Goal: Find specific page/section: Find specific page/section

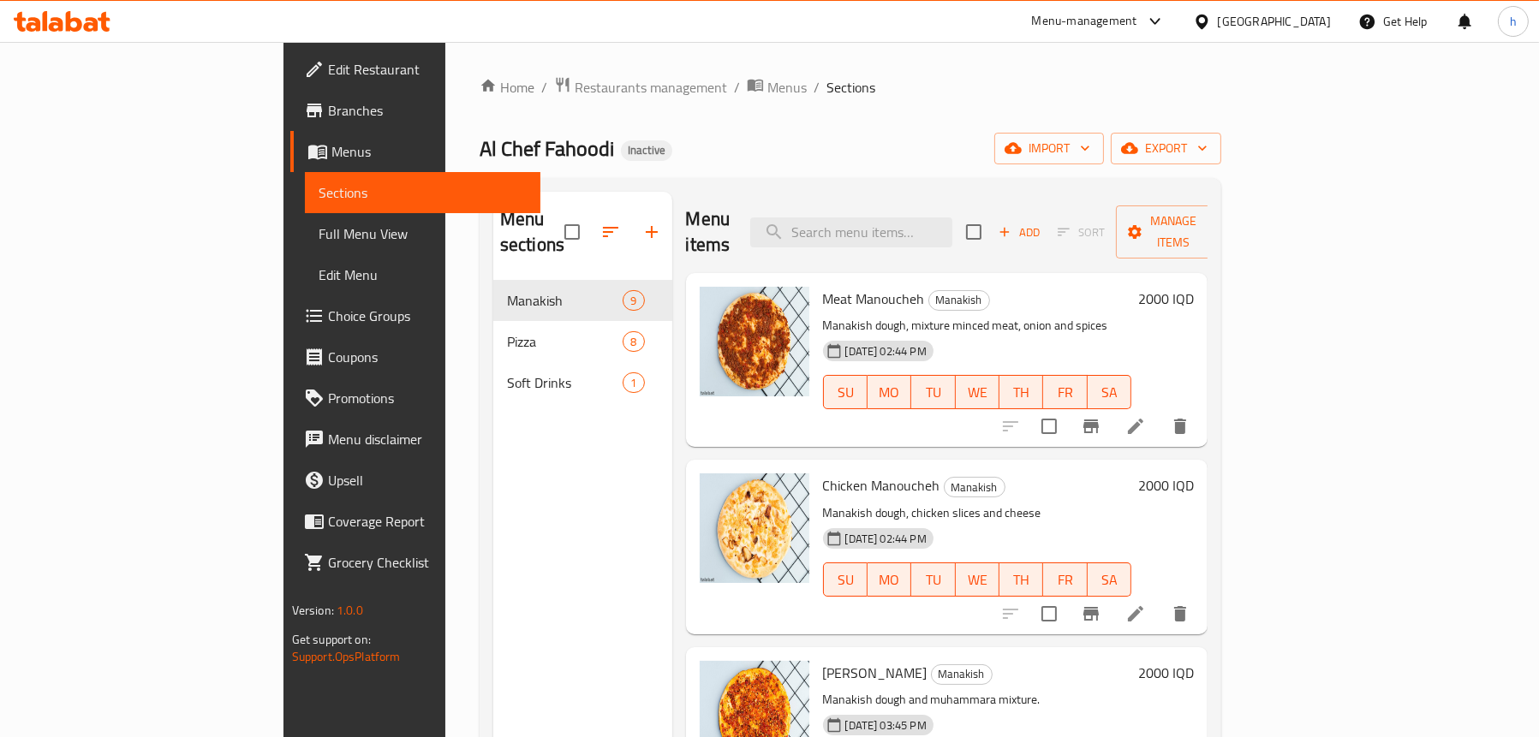
click at [546, 453] on div "Menu sections Manakish 9 Pizza 8 Soft Drinks 1" at bounding box center [582, 560] width 179 height 737
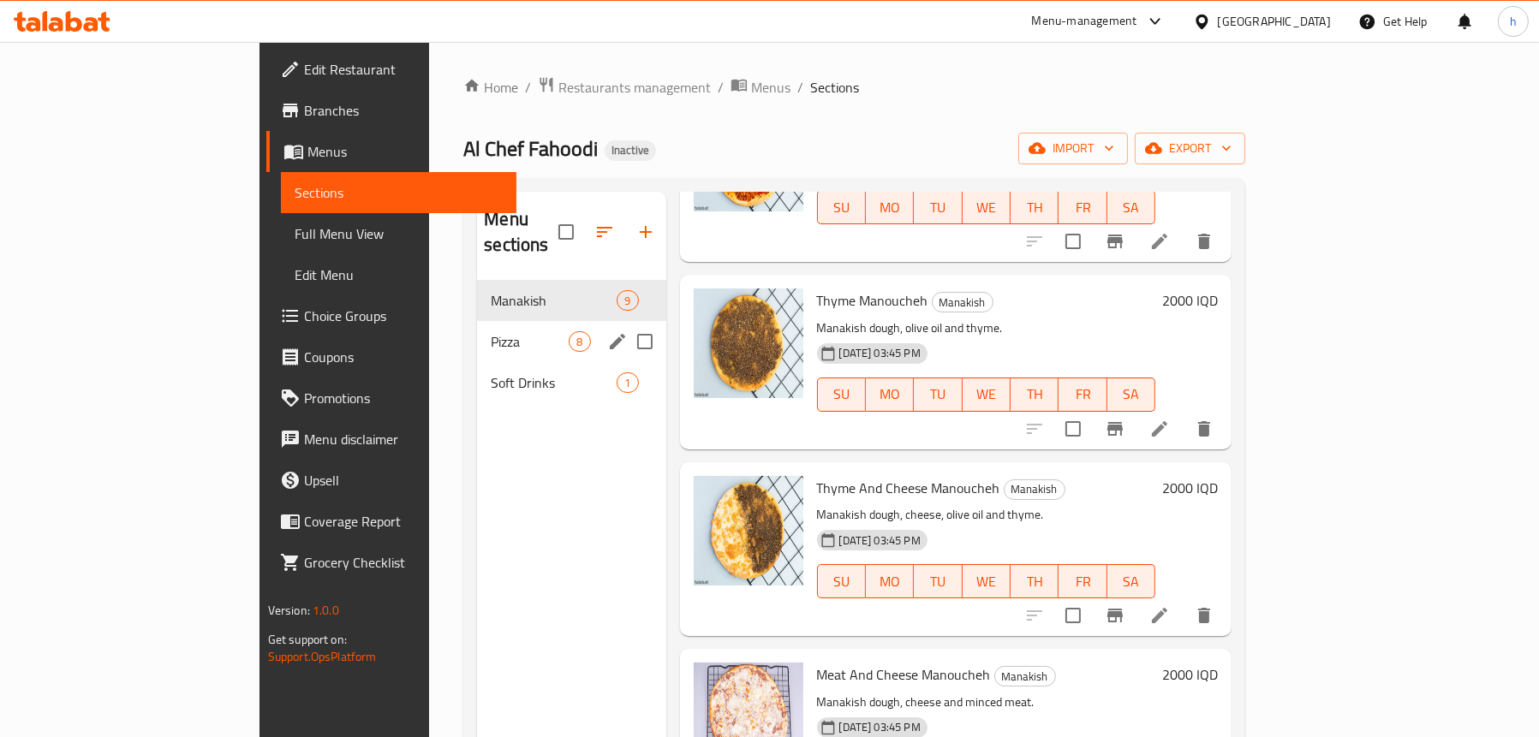
click at [477, 335] on div "Pizza 8" at bounding box center [571, 341] width 188 height 41
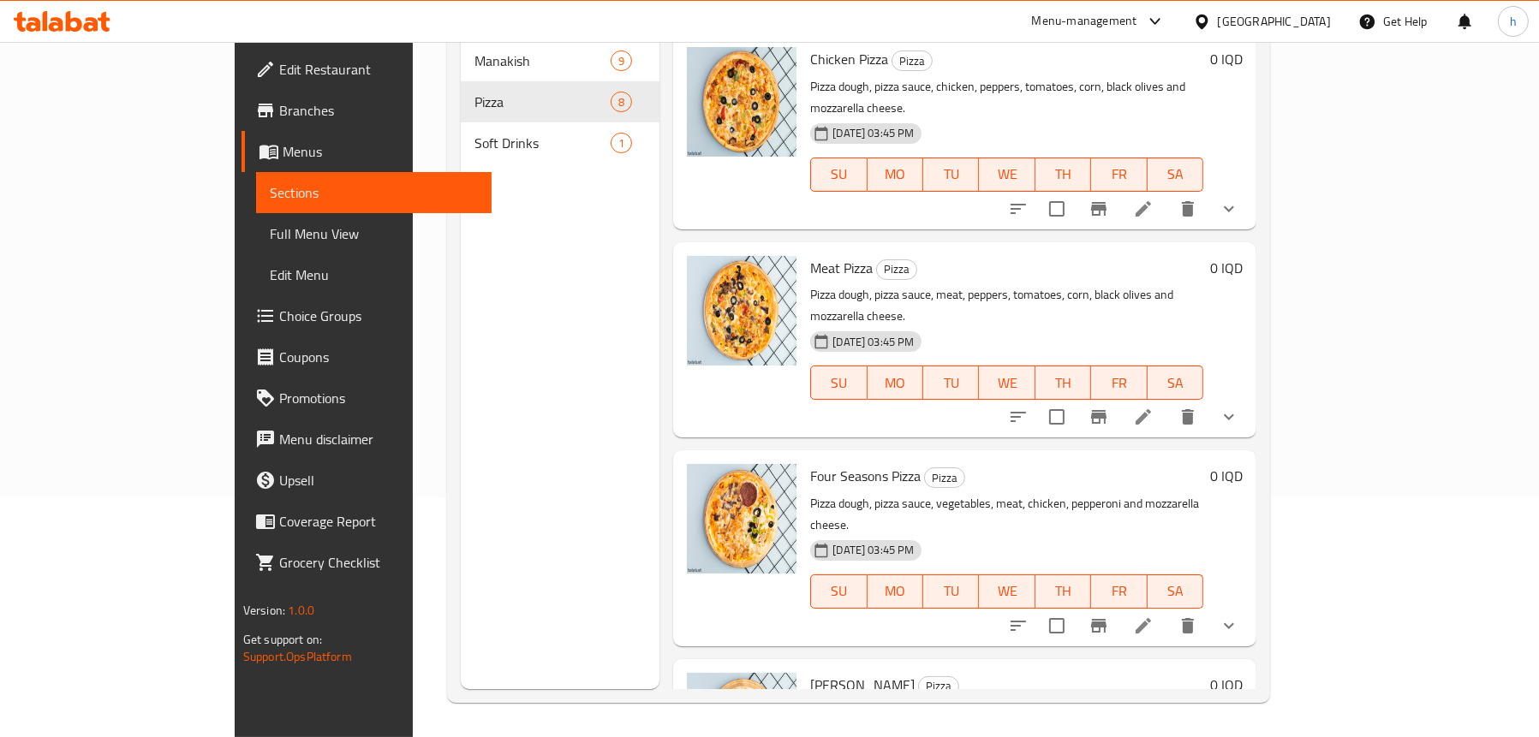
scroll to position [801, 0]
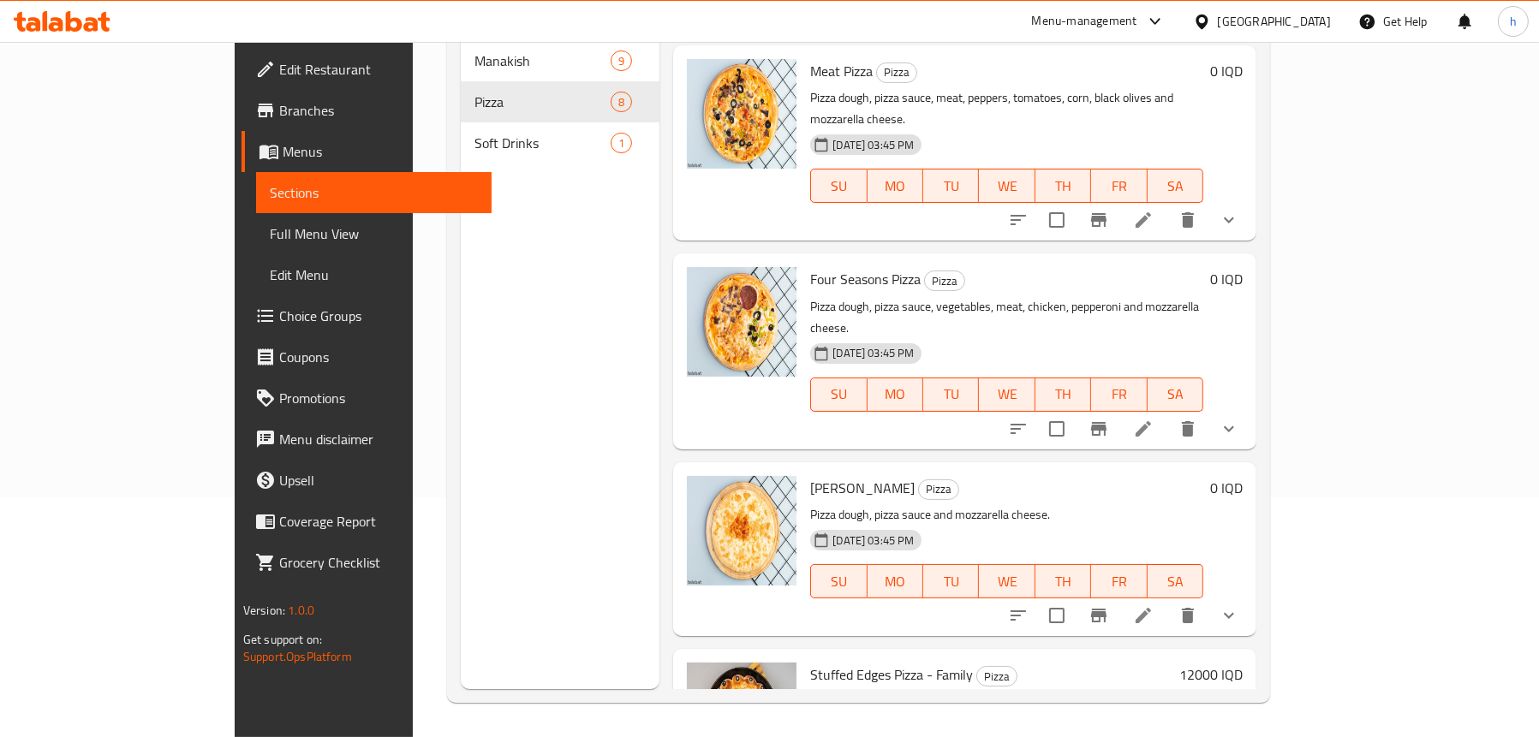
click at [474, 133] on span "Soft Drinks" at bounding box center [542, 143] width 136 height 21
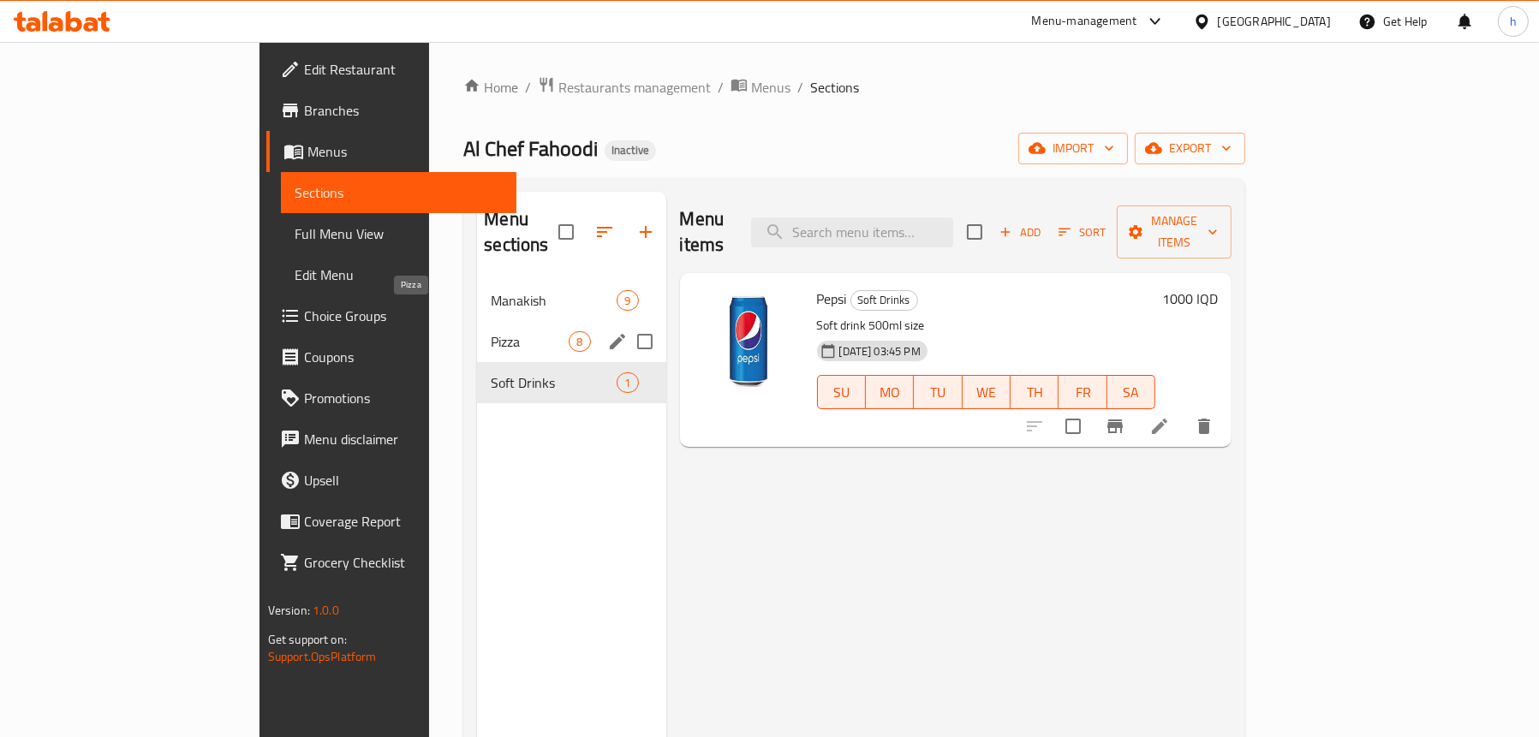
click at [491, 331] on span "Pizza" at bounding box center [530, 341] width 78 height 21
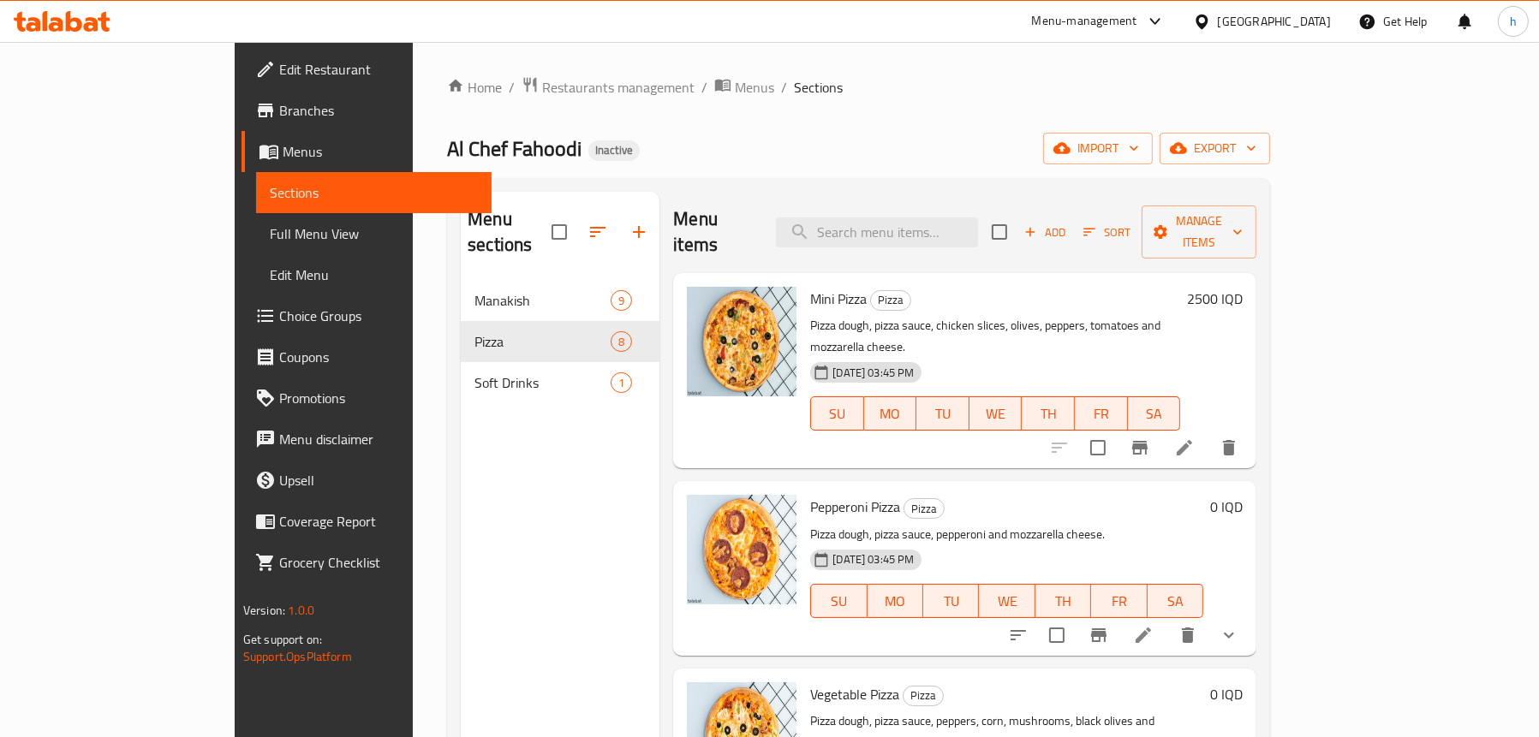
scroll to position [171, 0]
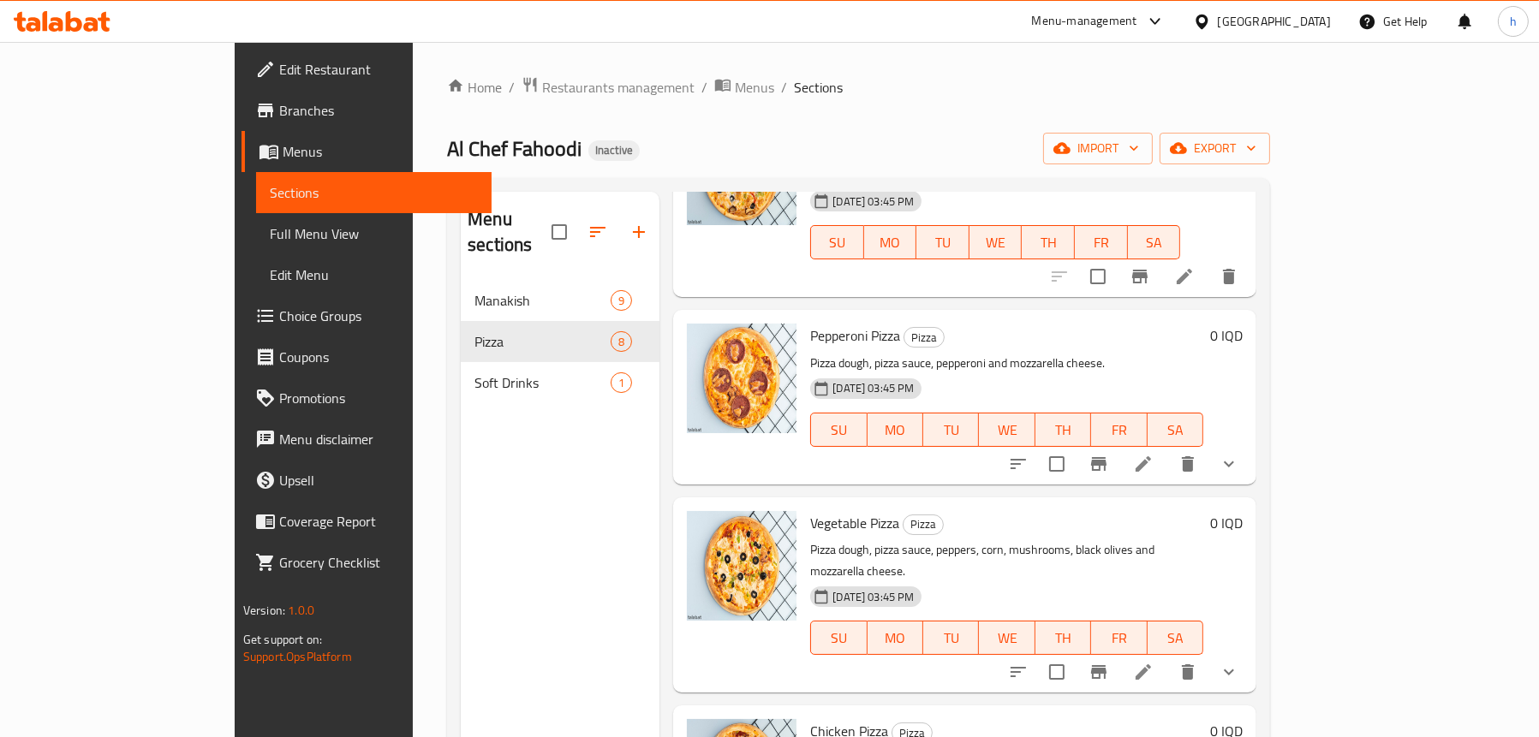
click at [1239, 454] on icon "show more" at bounding box center [1229, 464] width 21 height 21
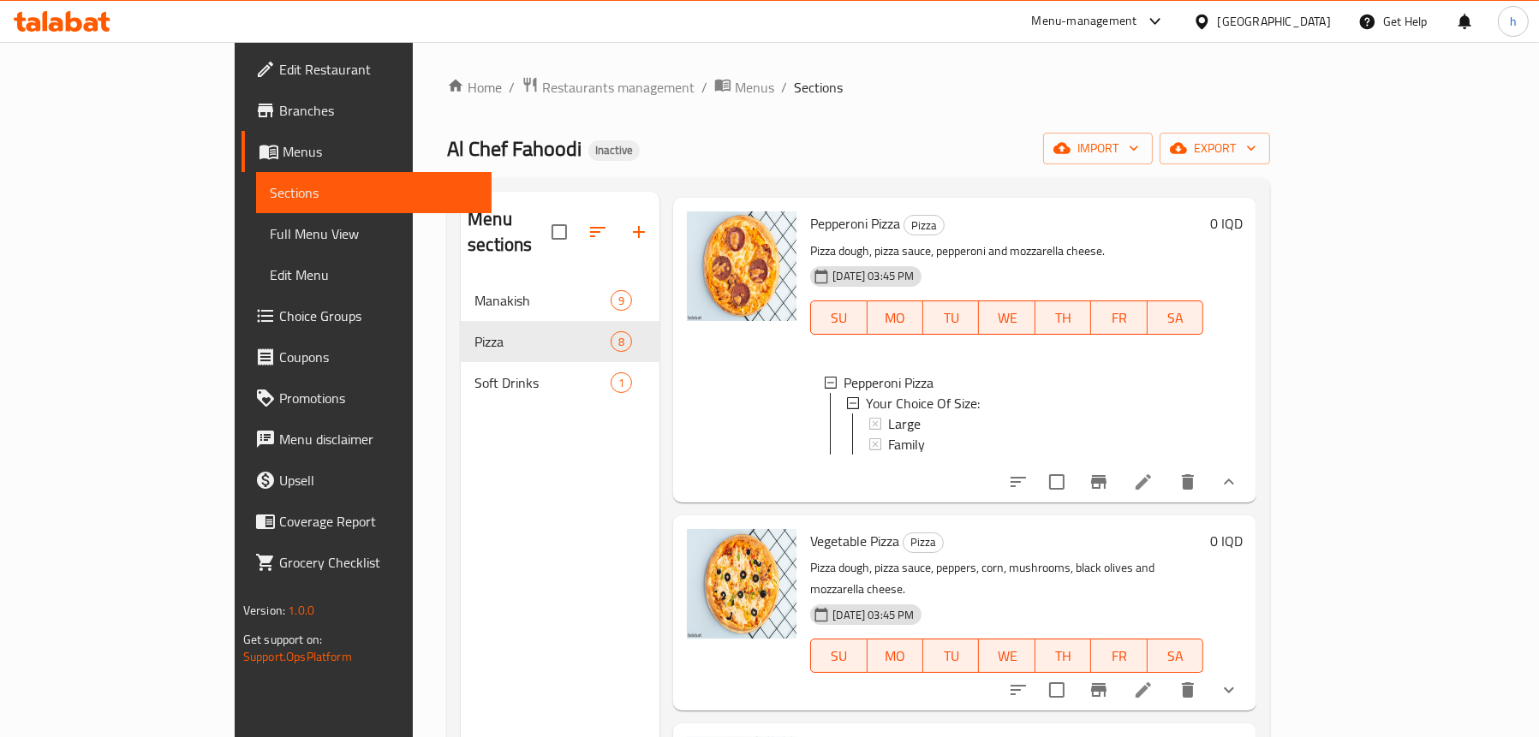
scroll to position [428, 0]
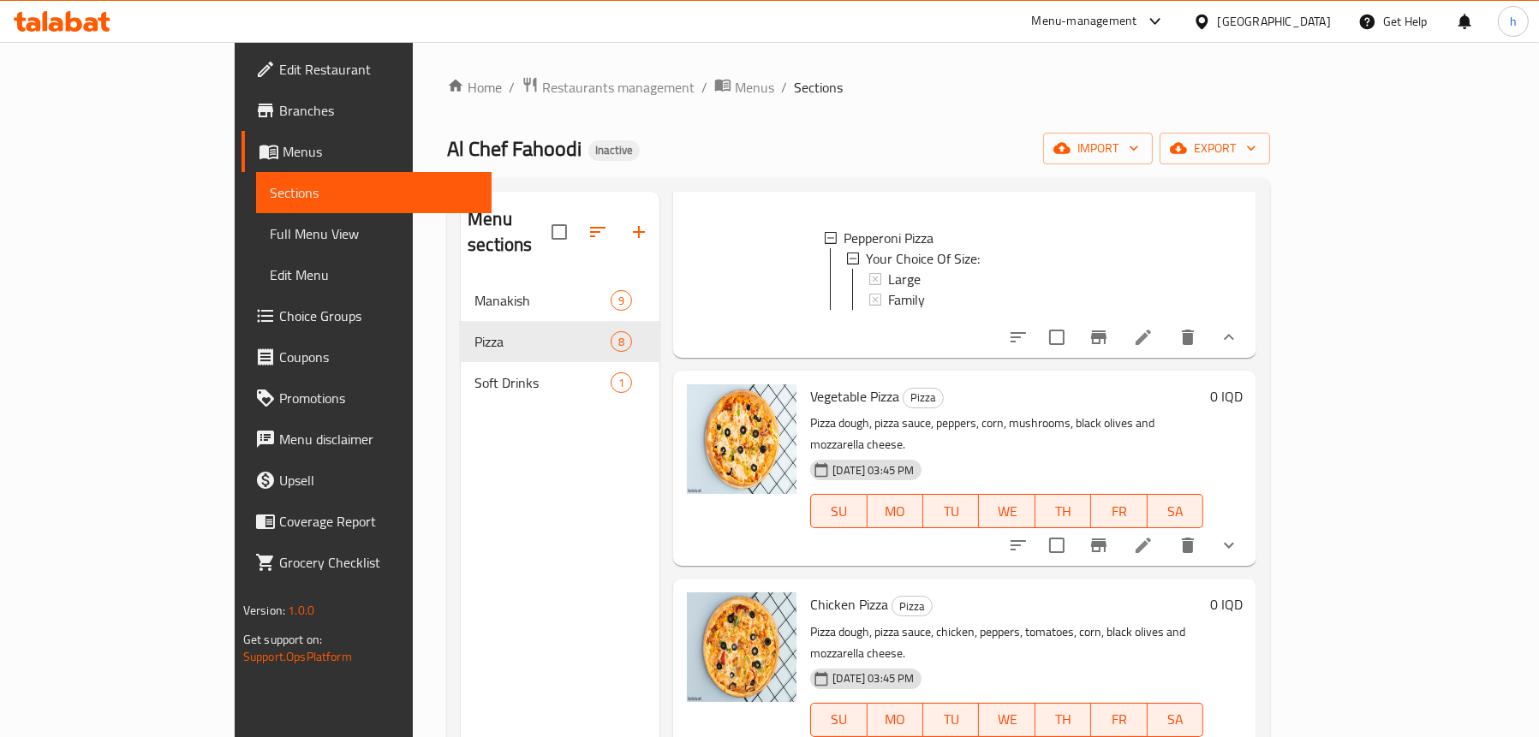
click at [270, 235] on span "Full Menu View" at bounding box center [374, 233] width 208 height 21
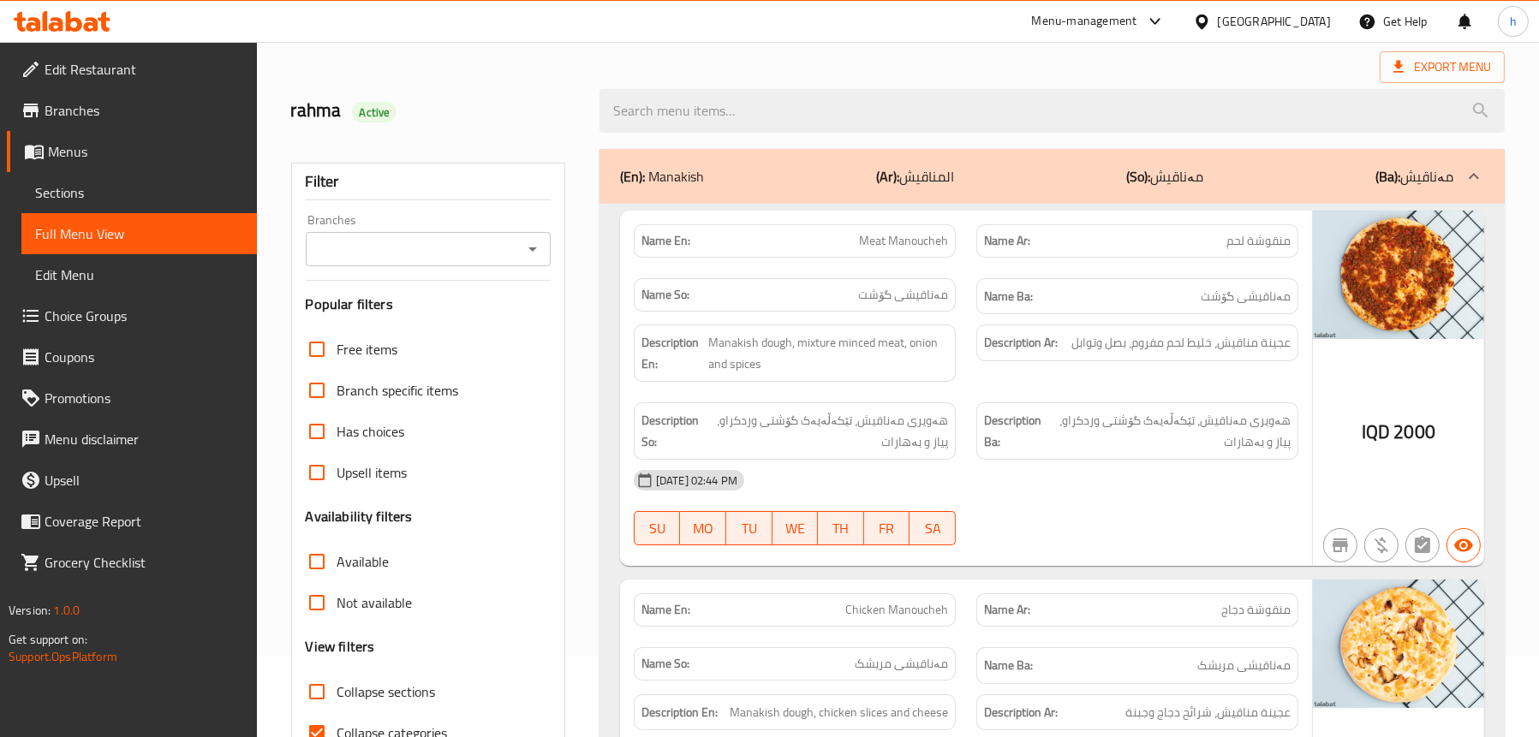
scroll to position [86, 0]
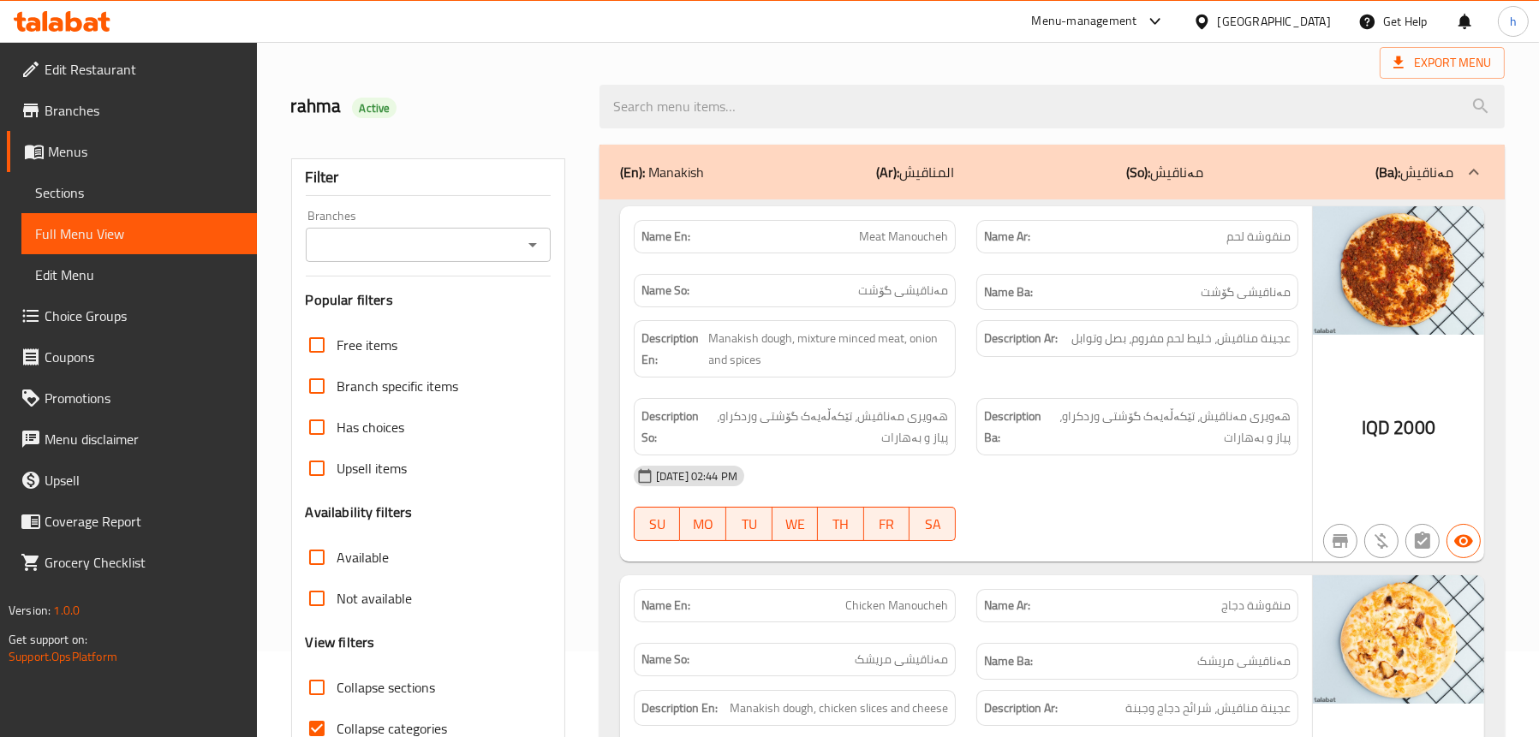
click at [937, 176] on p "(Ar): المناقيش" at bounding box center [915, 172] width 78 height 21
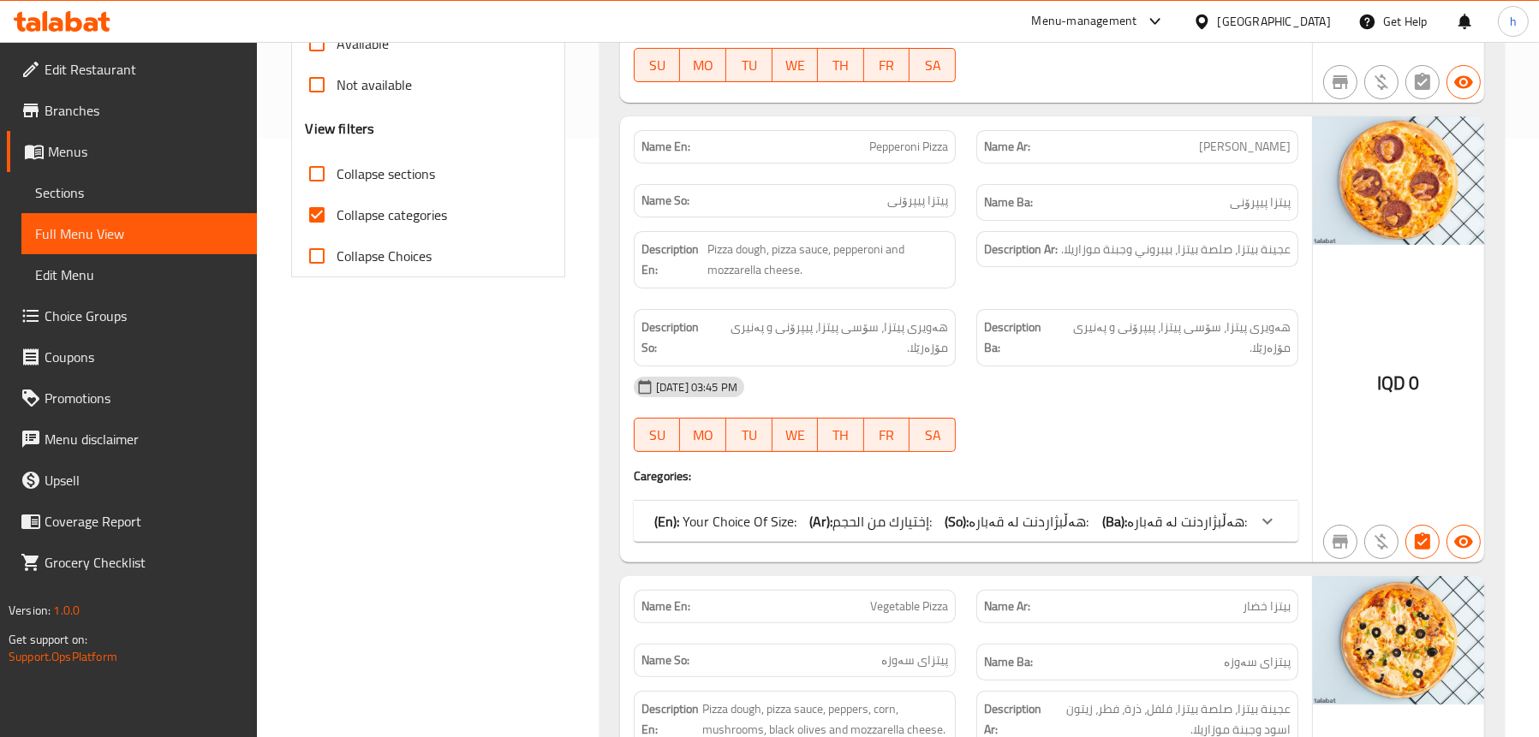
scroll to position [942, 0]
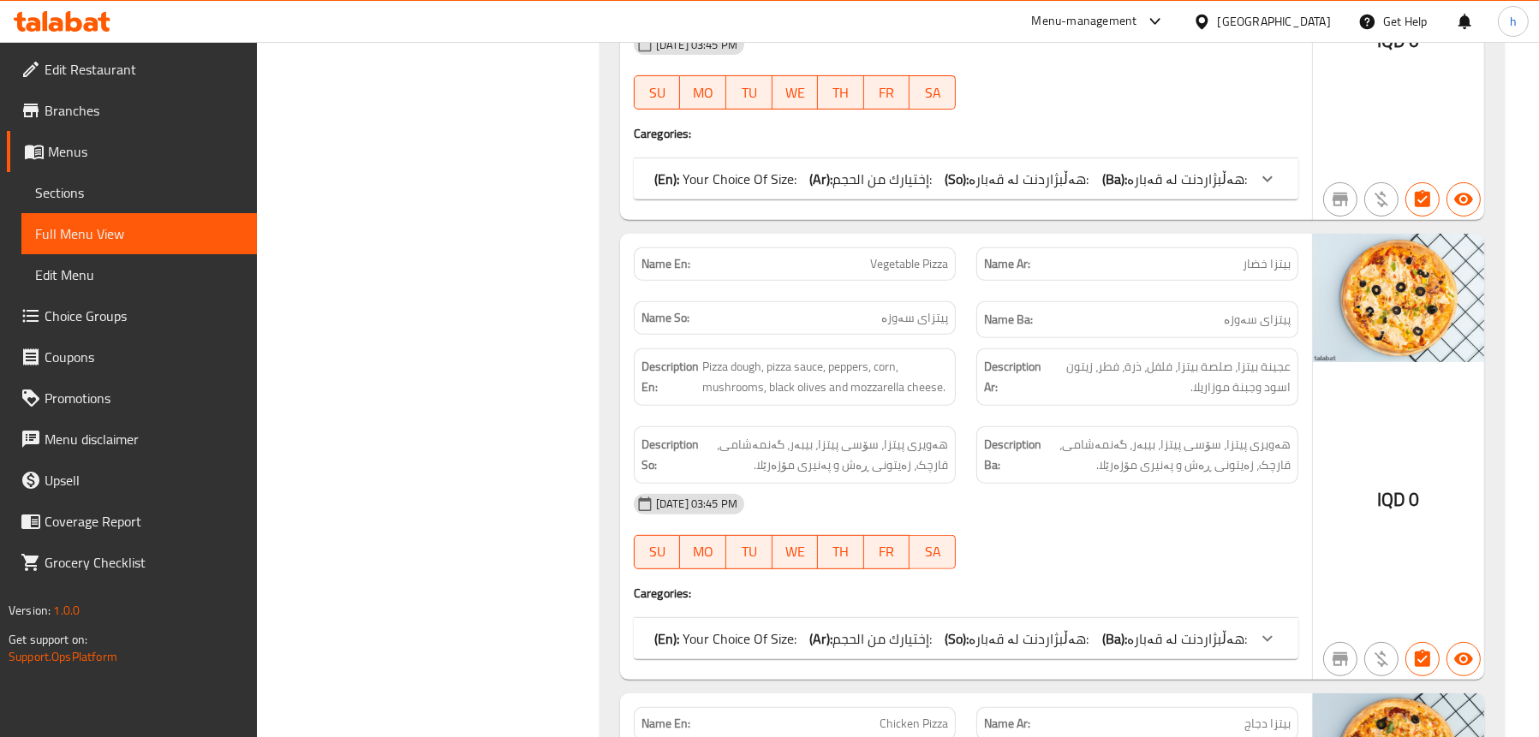
click at [965, 179] on b "(So):" at bounding box center [957, 179] width 24 height 26
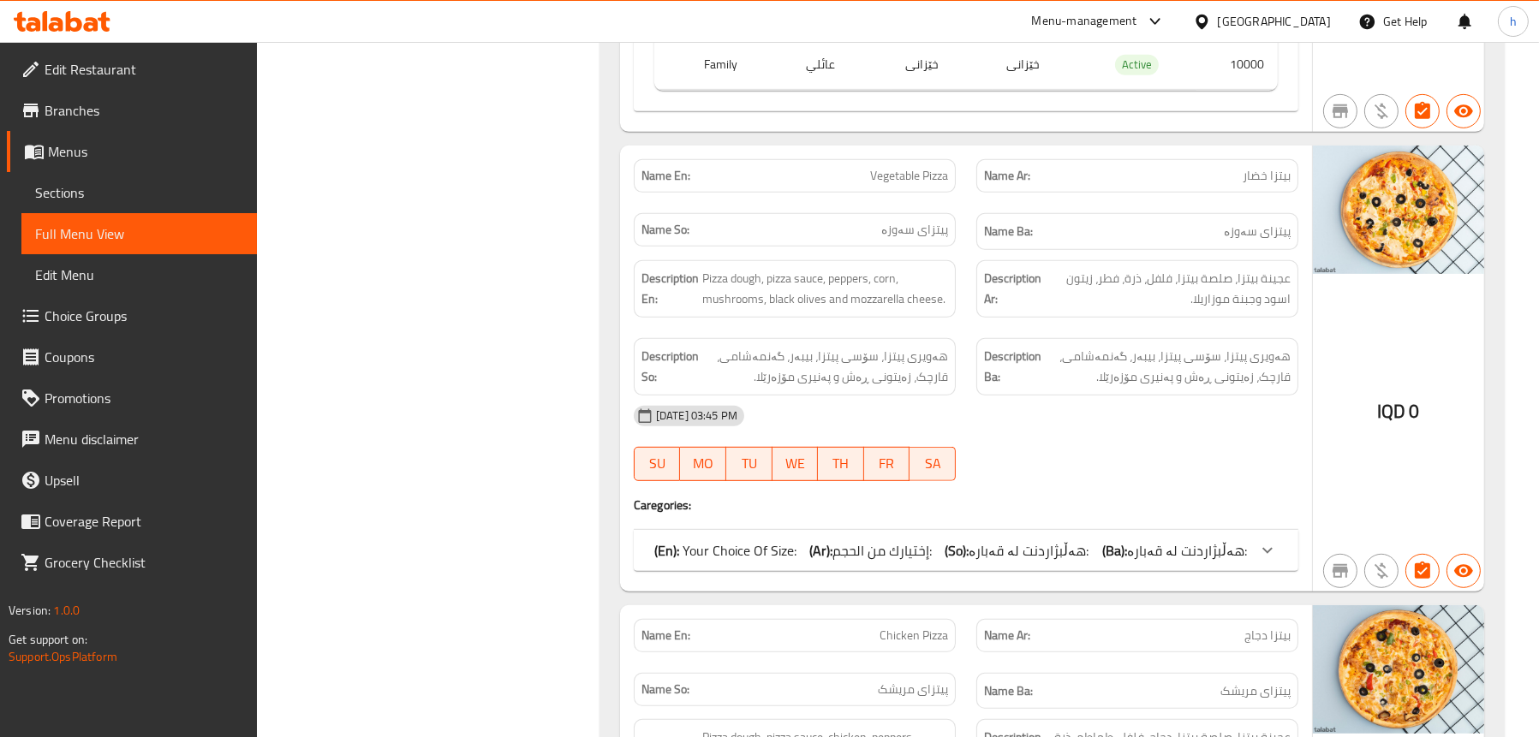
scroll to position [1370, 0]
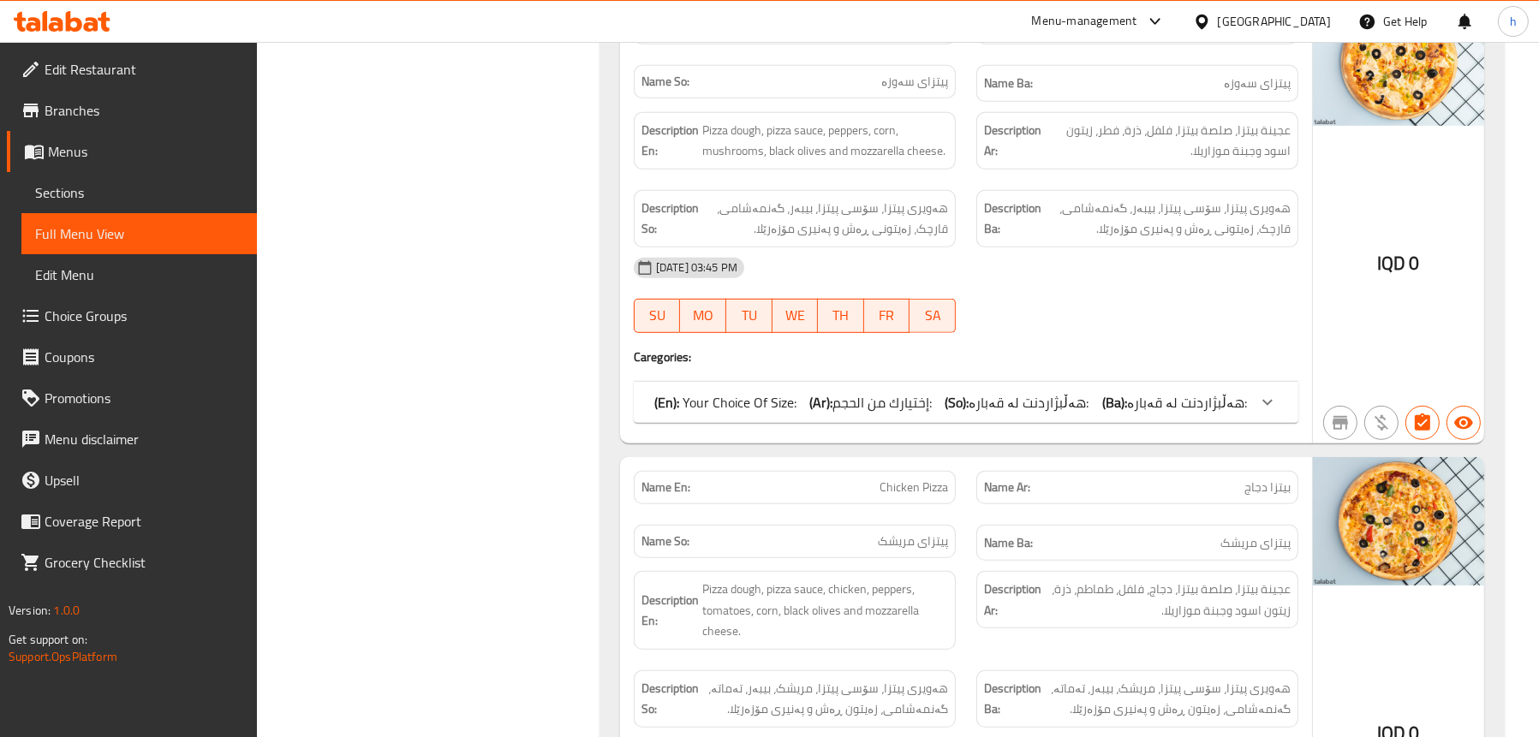
click at [832, 390] on b "(Ar):" at bounding box center [820, 403] width 23 height 26
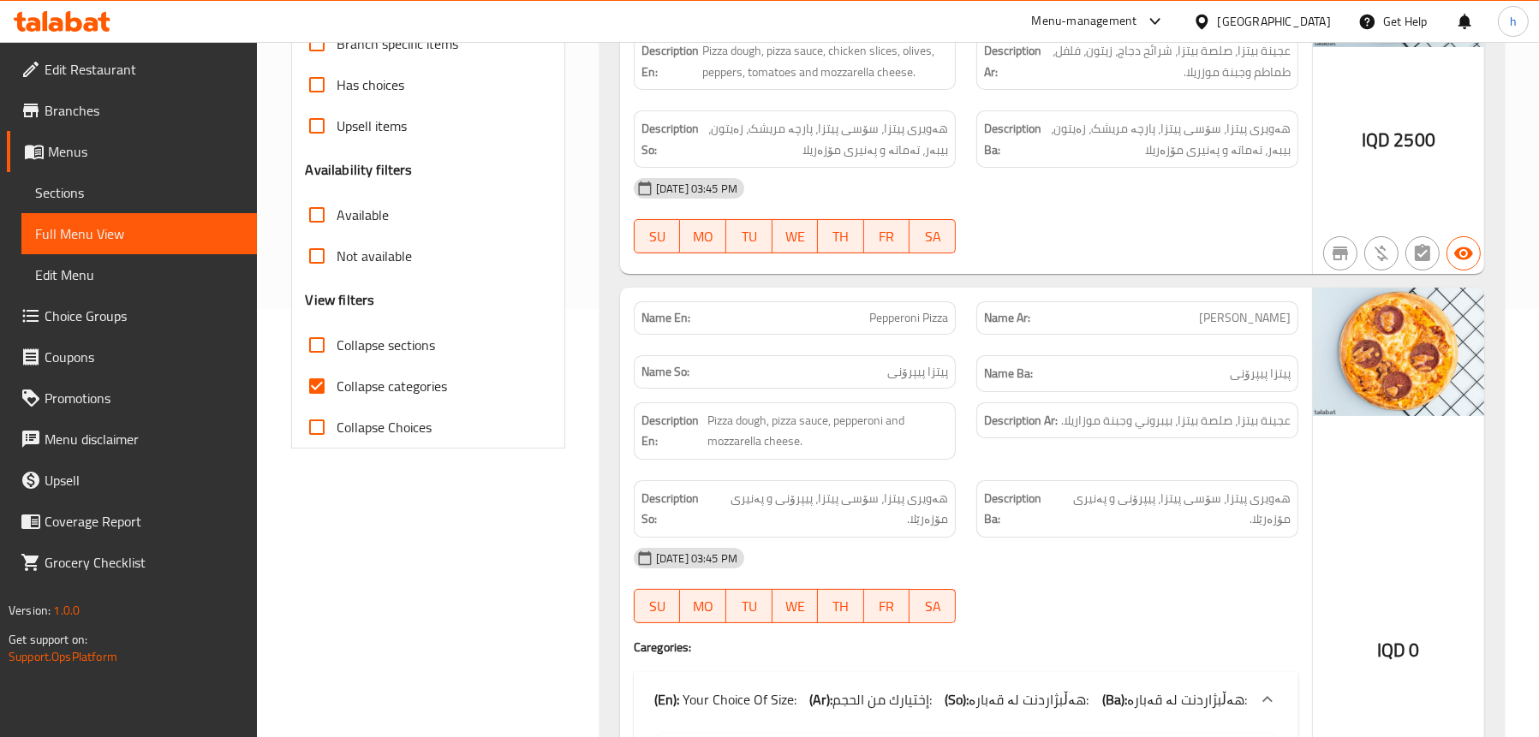
scroll to position [171, 0]
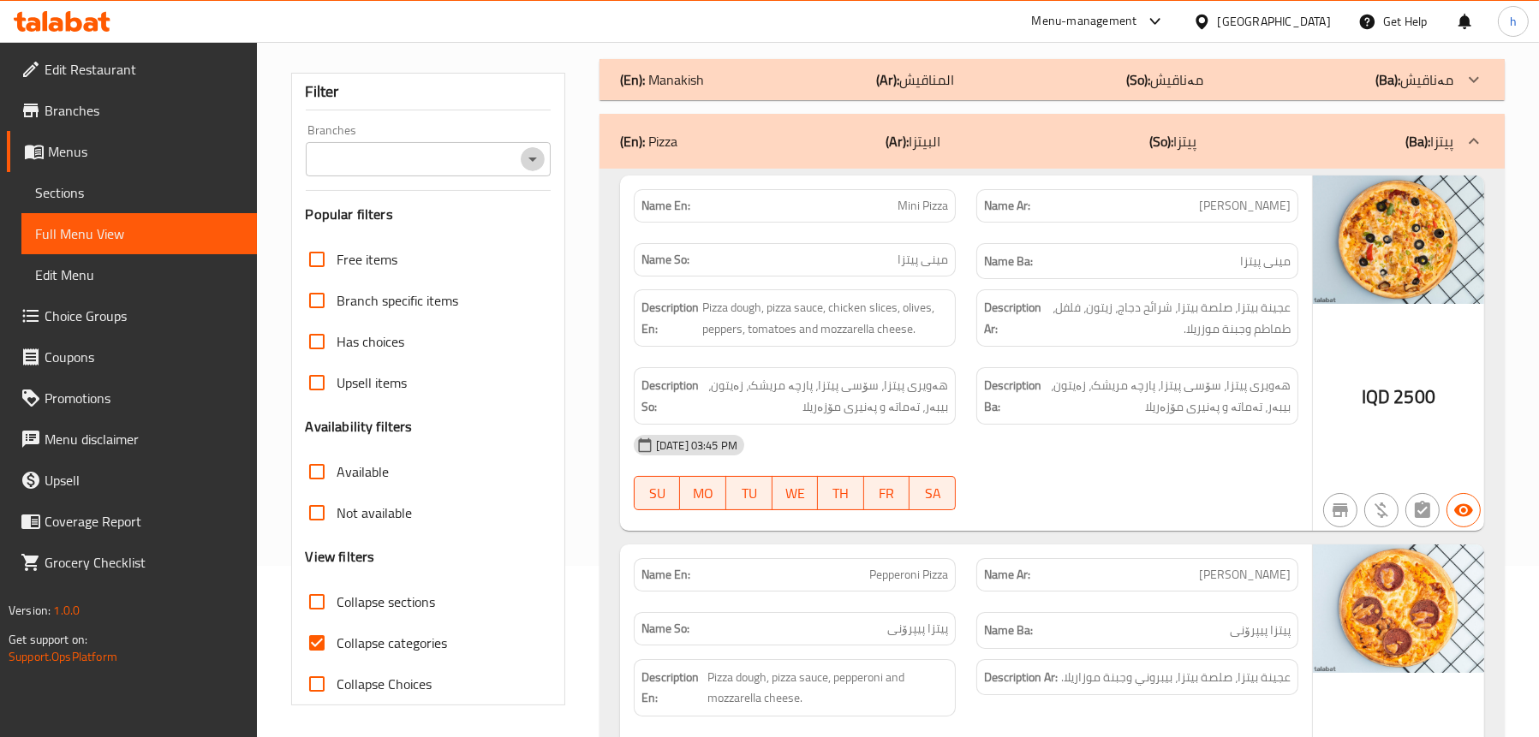
click at [535, 158] on icon "Open" at bounding box center [532, 160] width 9 height 4
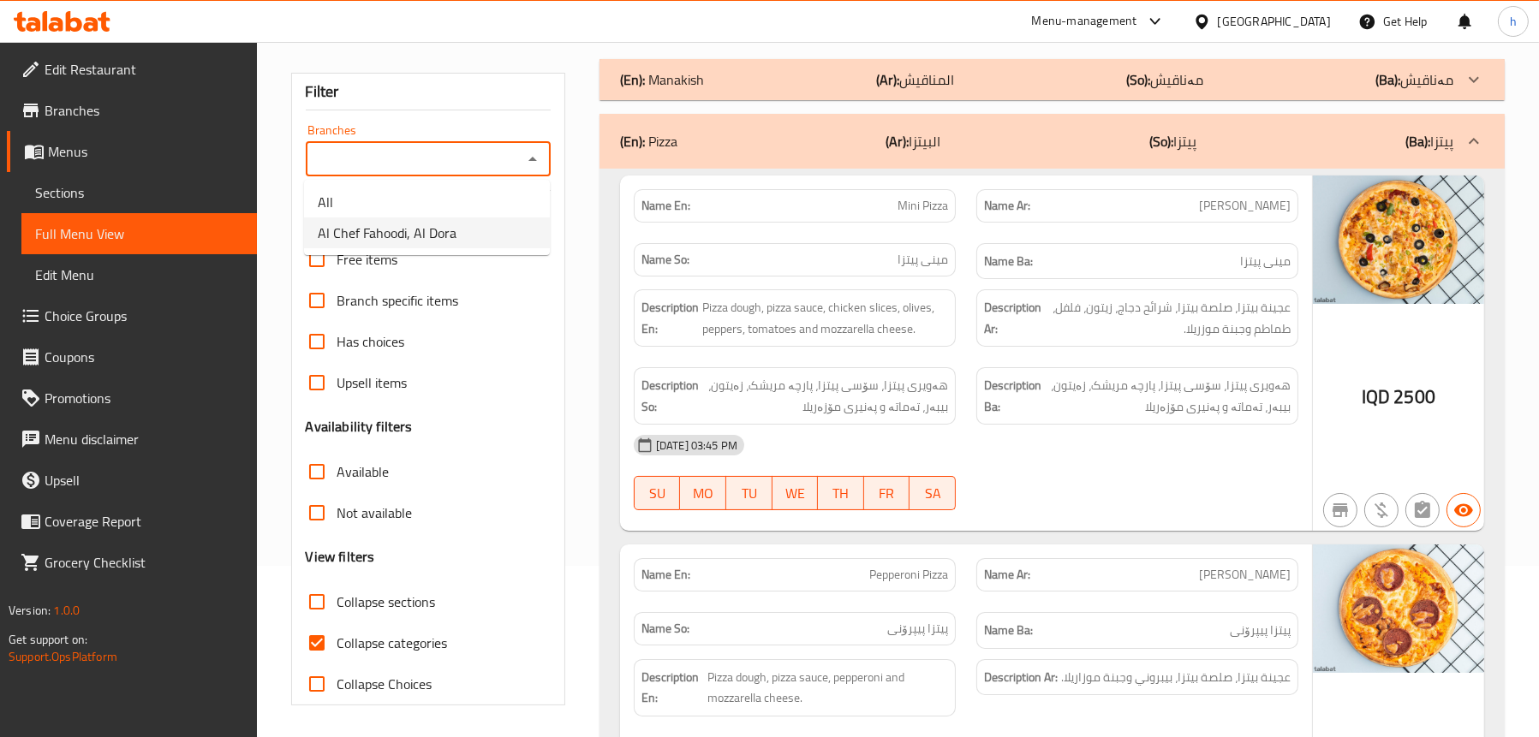
click at [468, 236] on li "Al Chef Fahoodi, Al Dora" at bounding box center [427, 232] width 246 height 31
type input "Al Chef Fahoodi, Al Dora"
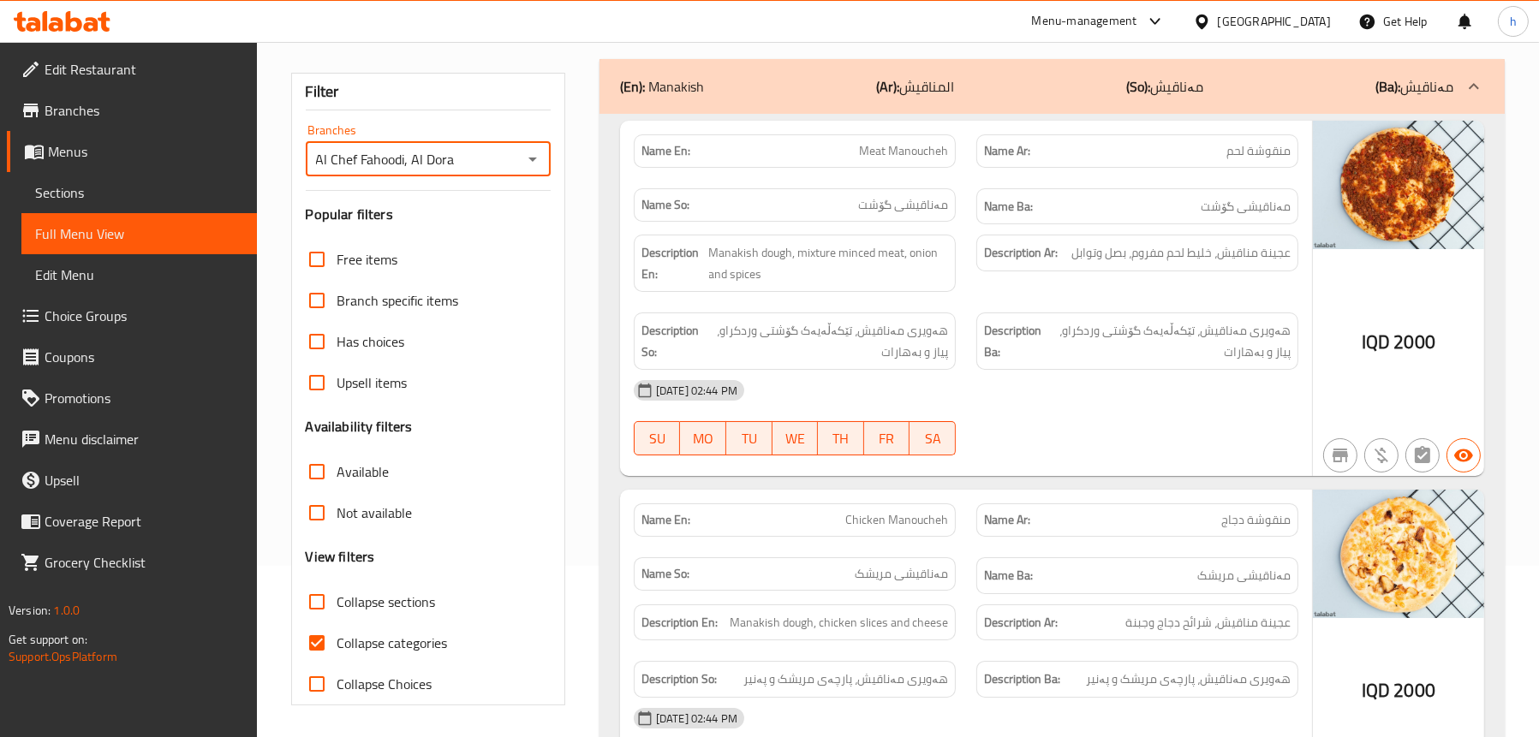
click at [827, 94] on div "(En): Manakish (Ar): المناقيش (So): مەناقیش (Ba): مەناقیش" at bounding box center [1036, 86] width 833 height 21
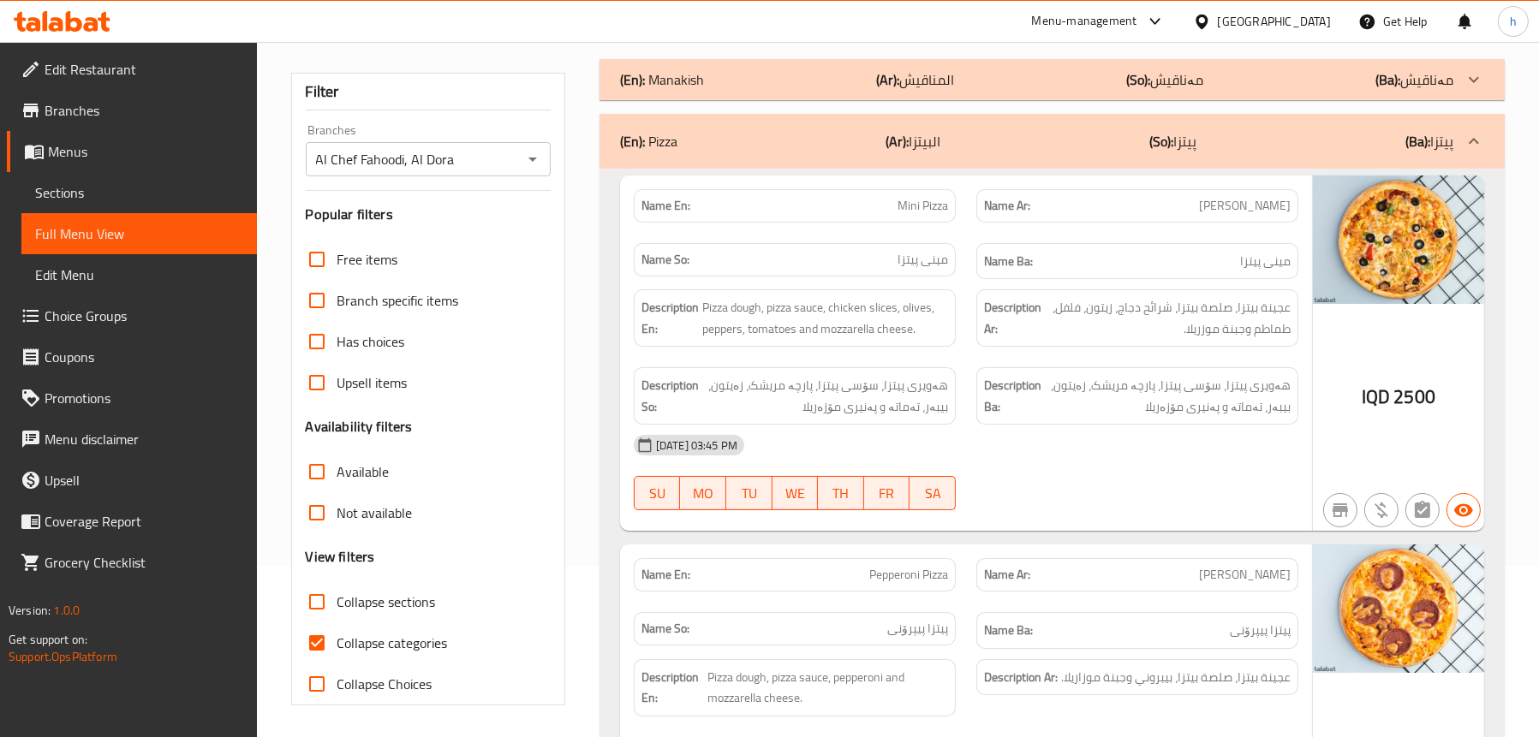
click at [849, 148] on div "(En): Pizza (Ar): البيتزا (So): پیتزا (Ba): پیتزا" at bounding box center [1036, 141] width 833 height 21
